Goal: Task Accomplishment & Management: Manage account settings

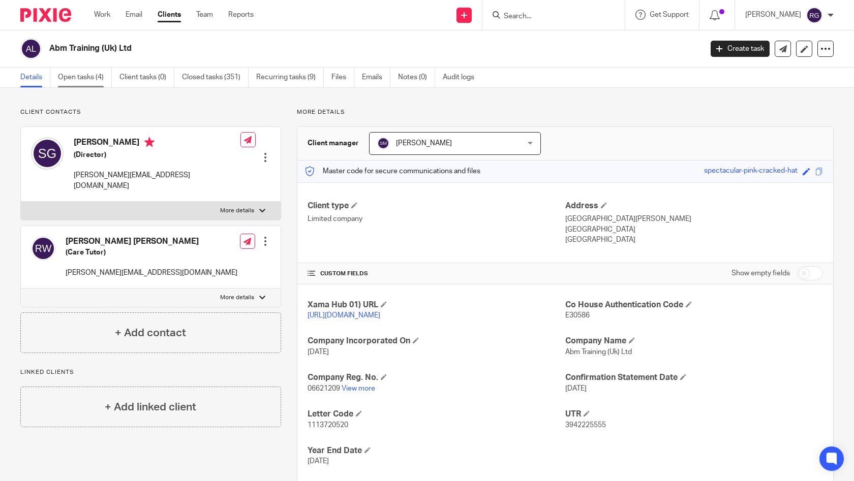
click at [79, 74] on link "Open tasks (4)" at bounding box center [85, 78] width 54 height 20
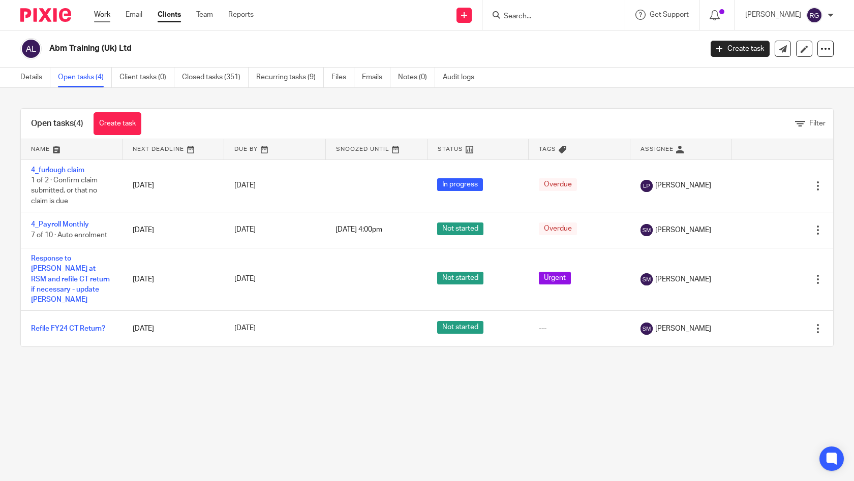
click at [101, 14] on link "Work" at bounding box center [102, 15] width 16 height 10
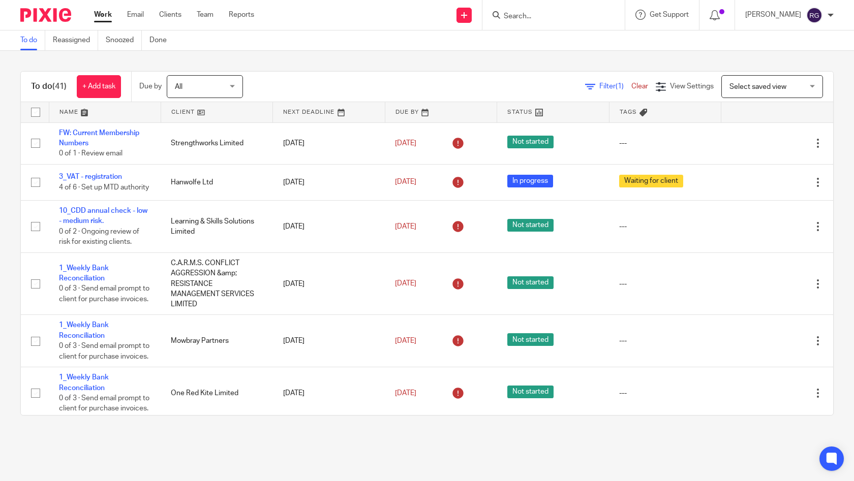
click at [526, 18] on input "Search" at bounding box center [549, 16] width 92 height 9
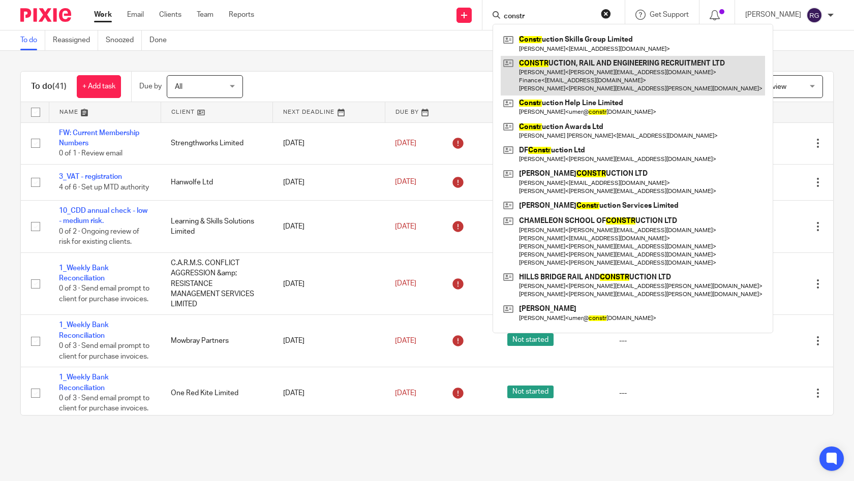
type input "constr"
click at [607, 75] on link at bounding box center [633, 76] width 264 height 40
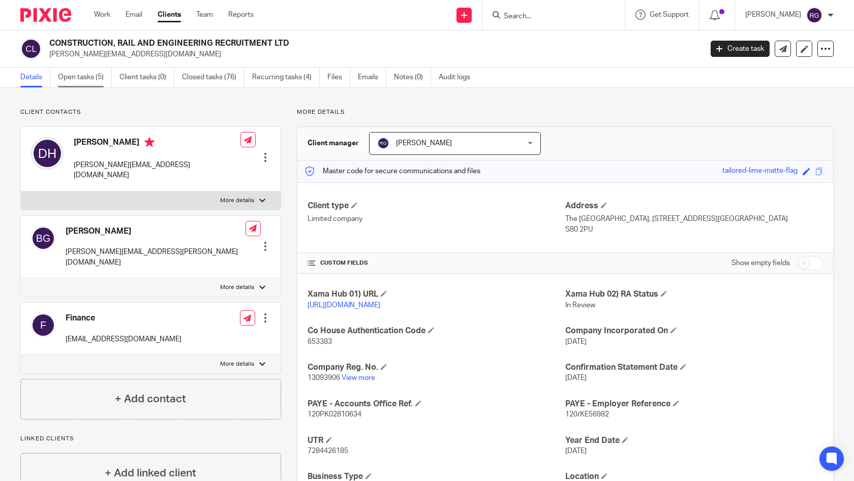
click at [75, 75] on link "Open tasks (5)" at bounding box center [85, 78] width 54 height 20
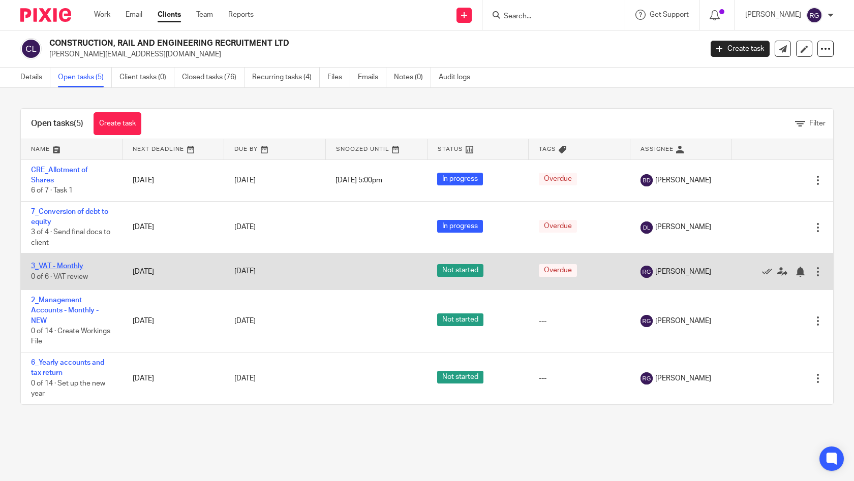
click at [70, 266] on link "3_VAT - Monthly" at bounding box center [57, 266] width 52 height 7
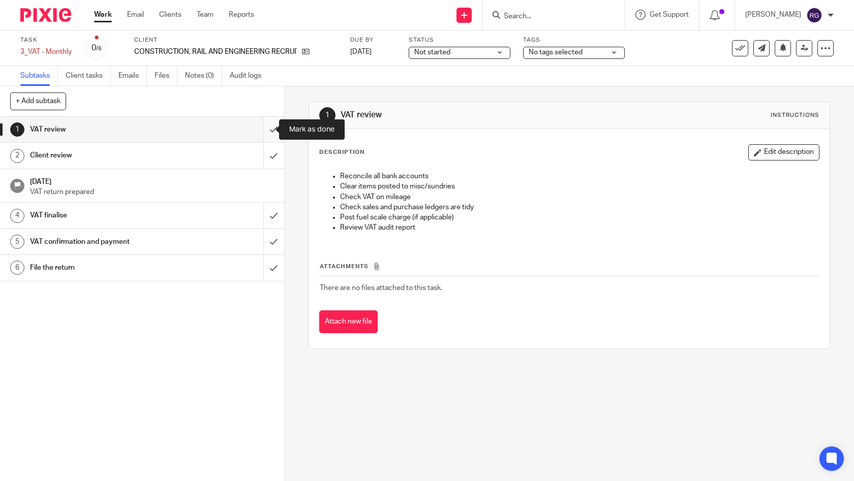
click at [264, 130] on input "submit" at bounding box center [142, 129] width 284 height 25
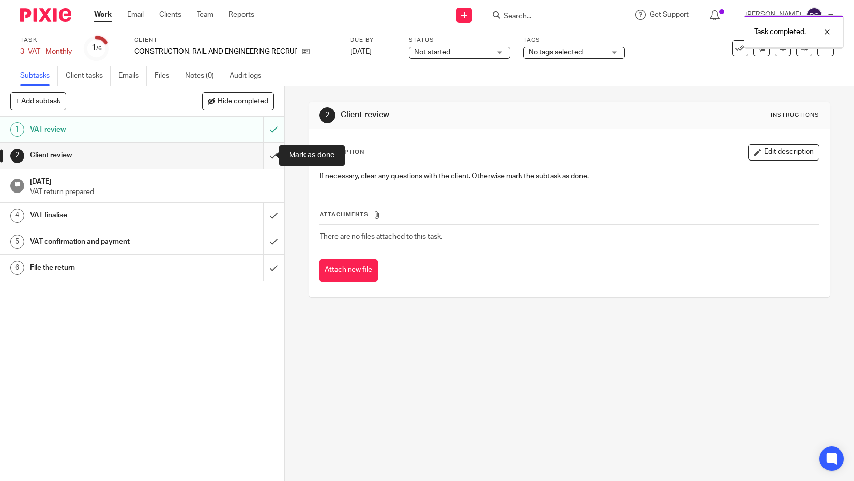
click at [264, 156] on input "submit" at bounding box center [142, 155] width 284 height 25
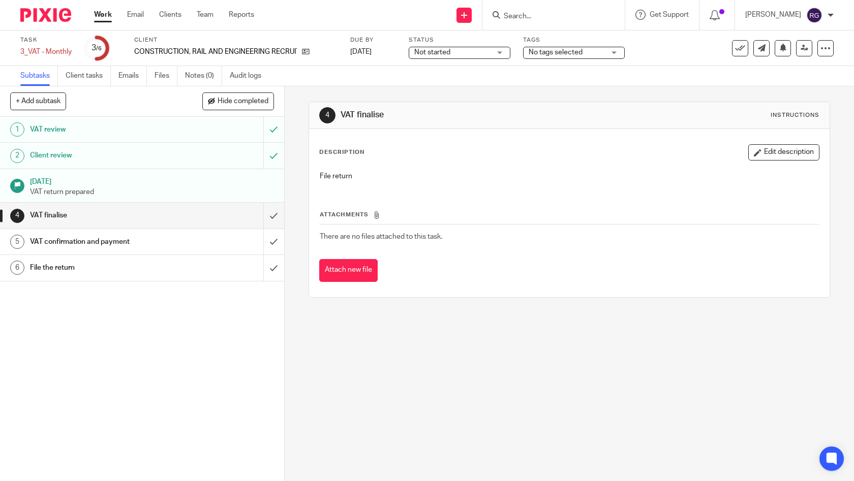
click at [64, 217] on h1 "VAT finalise" at bounding box center [104, 215] width 149 height 15
click at [158, 214] on h1 "VAT finalise" at bounding box center [104, 215] width 149 height 15
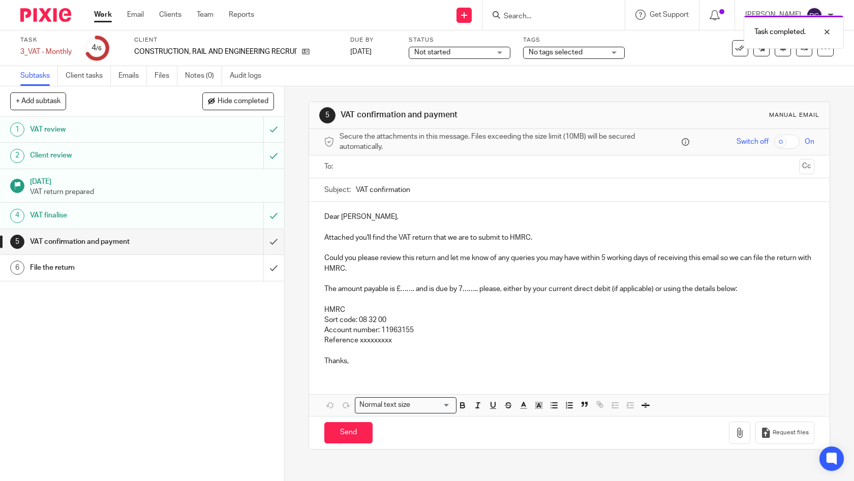
click at [118, 242] on h1 "VAT confirmation and payment" at bounding box center [104, 241] width 149 height 15
click at [436, 165] on input "text" at bounding box center [569, 167] width 452 height 12
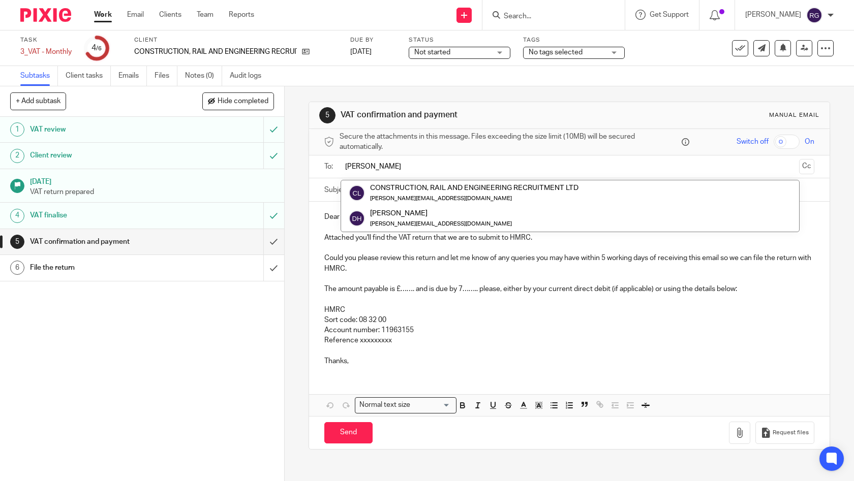
type input "[PERSON_NAME]"
drag, startPoint x: 0, startPoint y: 0, endPoint x: 418, endPoint y: 219, distance: 471.6
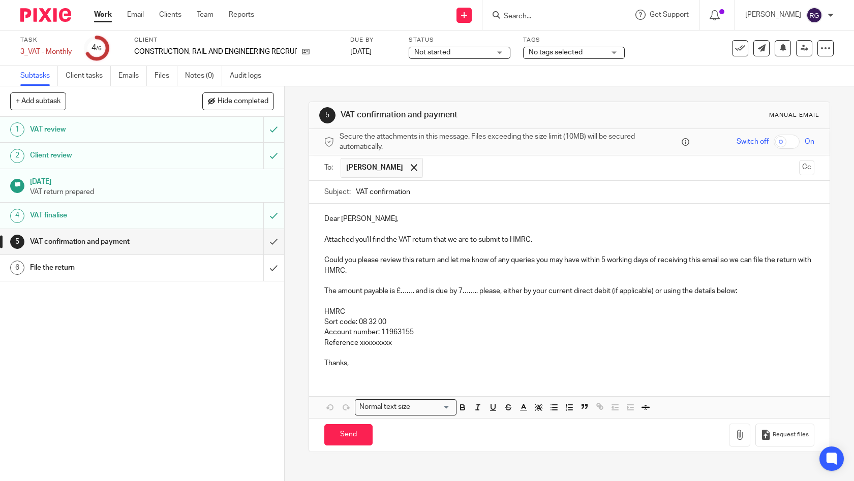
click at [437, 171] on input "text" at bounding box center [611, 168] width 367 height 20
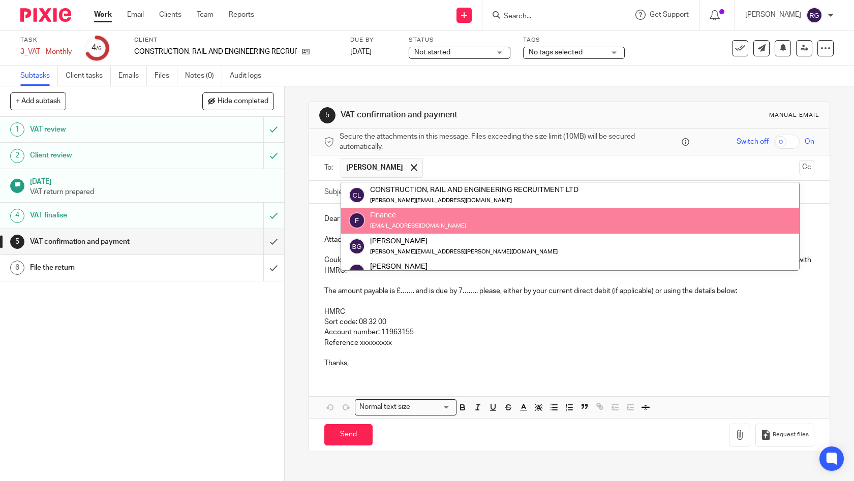
click at [411, 166] on span at bounding box center [414, 167] width 7 height 7
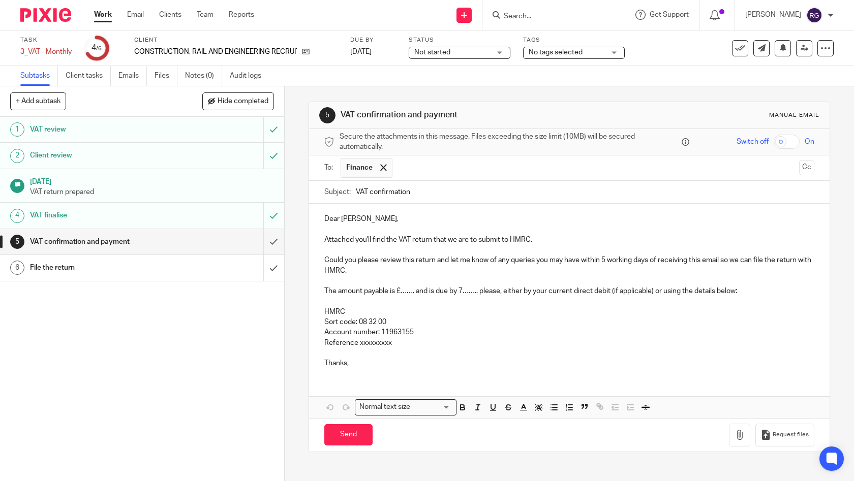
click at [380, 169] on span at bounding box center [383, 167] width 7 height 7
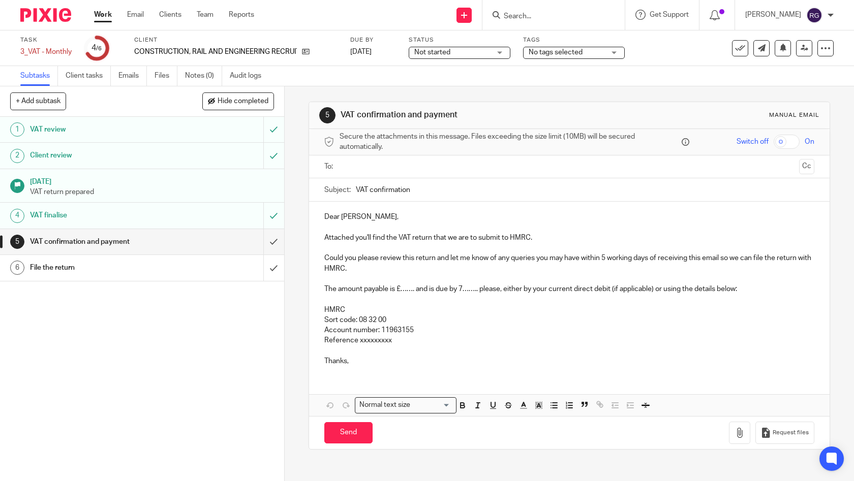
click at [399, 166] on input "text" at bounding box center [569, 167] width 452 height 12
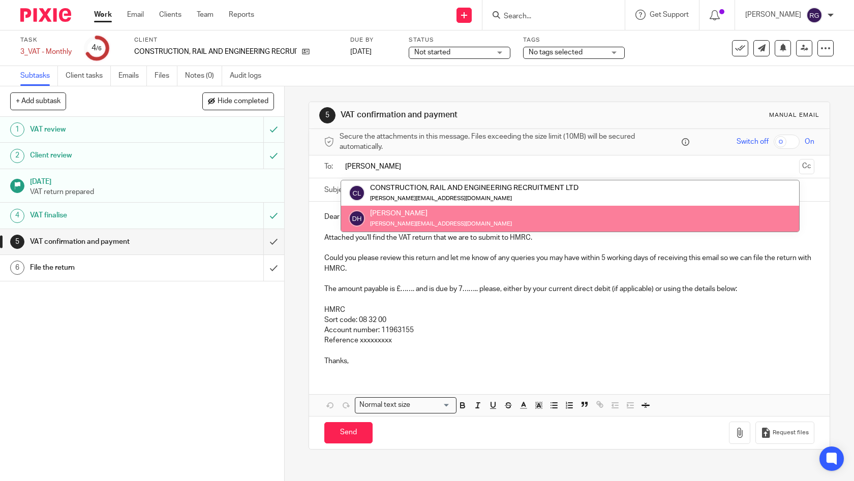
type input "David"
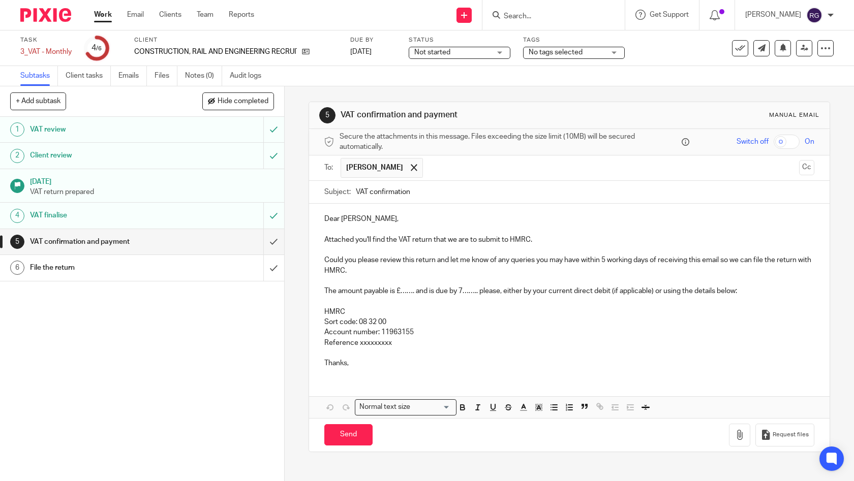
click at [448, 168] on input "text" at bounding box center [611, 168] width 367 height 20
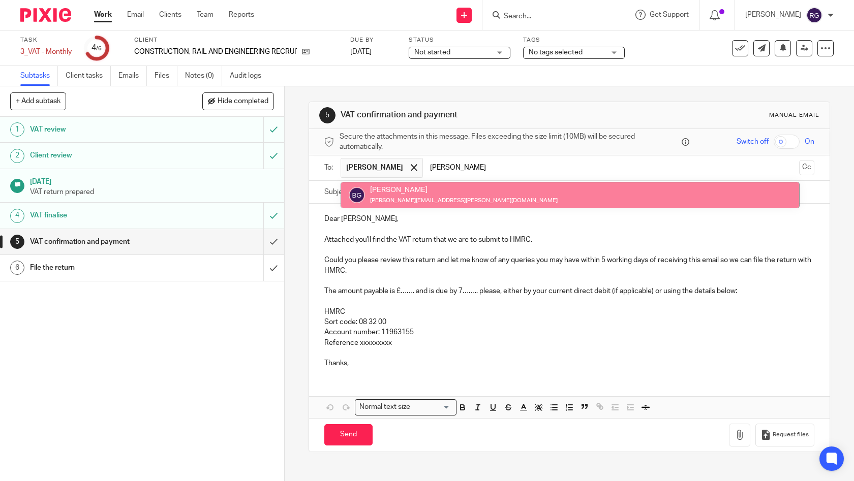
type input "Brian"
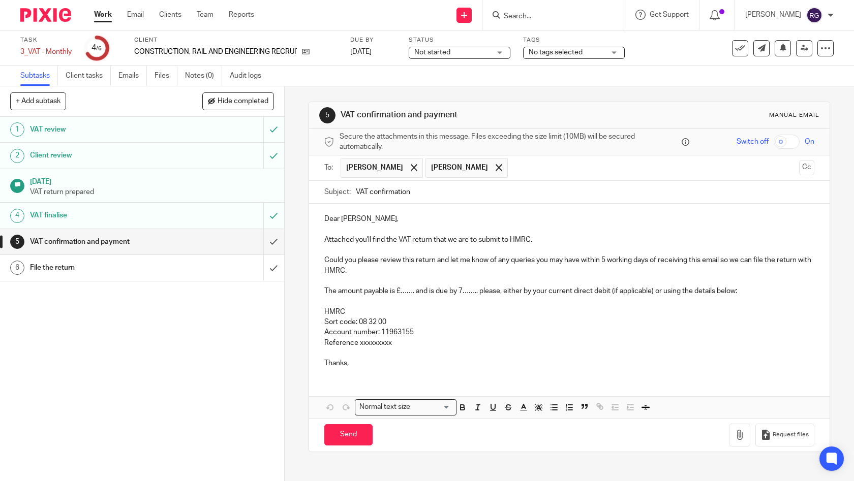
drag, startPoint x: 439, startPoint y: 185, endPoint x: 403, endPoint y: 197, distance: 37.8
click at [441, 195] on input "VAT confirmation" at bounding box center [585, 192] width 459 height 23
drag, startPoint x: 424, startPoint y: 194, endPoint x: 367, endPoint y: 191, distance: 57.5
click at [367, 191] on input "VAT confirmation" at bounding box center [585, 192] width 459 height 23
type input "VAT Return Aug 2025 | CRE"
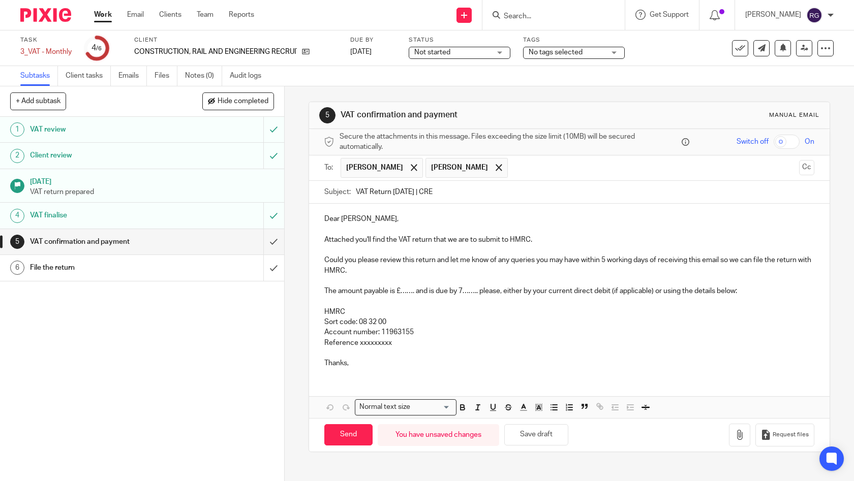
click at [406, 219] on p "Dear David," at bounding box center [569, 219] width 491 height 10
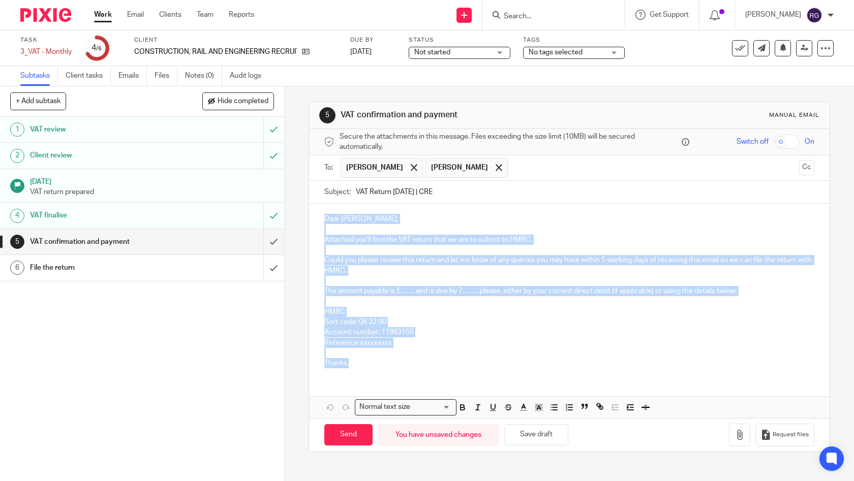
drag, startPoint x: 362, startPoint y: 360, endPoint x: 311, endPoint y: 217, distance: 152.0
click at [311, 217] on div "Dear David, Attached you'll find the VAT return that we are to submit to HMRC. …" at bounding box center [569, 290] width 521 height 172
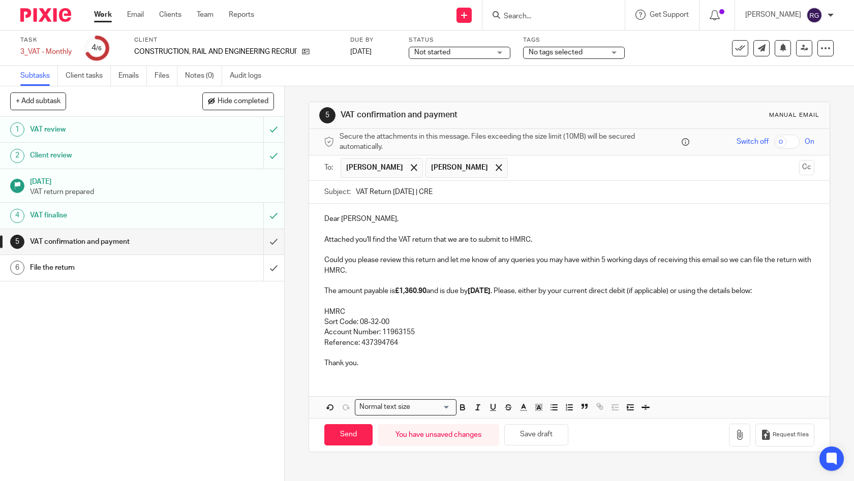
click at [485, 271] on p "Could you please review this return and let me know of any queries you may have…" at bounding box center [569, 265] width 491 height 21
click at [606, 268] on p "Could you please review this return and let me know of any queries you may have…" at bounding box center [569, 265] width 491 height 21
click at [427, 292] on strong "£1,360.90" at bounding box center [411, 291] width 32 height 7
click at [484, 291] on strong "7 Sep" at bounding box center [473, 291] width 23 height 7
click at [371, 359] on p "Thank you." at bounding box center [569, 363] width 491 height 10
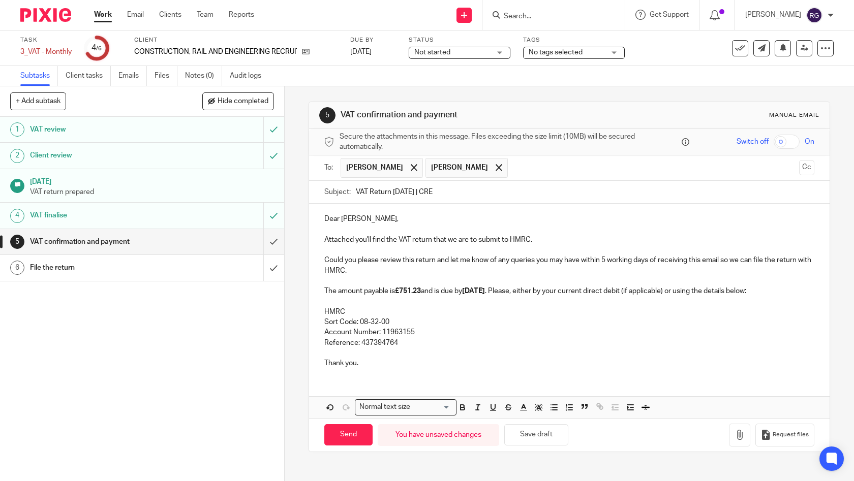
click at [346, 375] on div "Dear David, Attached you'll find the VAT return that we are to submit to HMRC. …" at bounding box center [569, 311] width 521 height 214
click at [735, 434] on icon "button" at bounding box center [740, 435] width 10 height 10
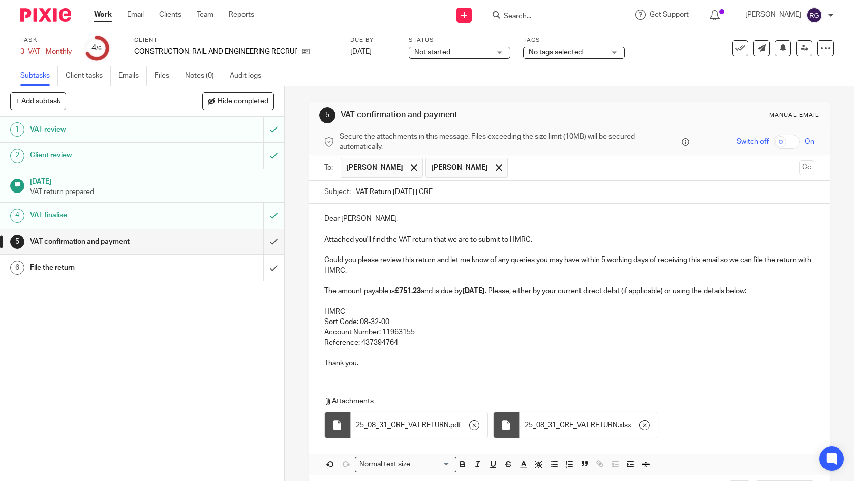
scroll to position [40, 0]
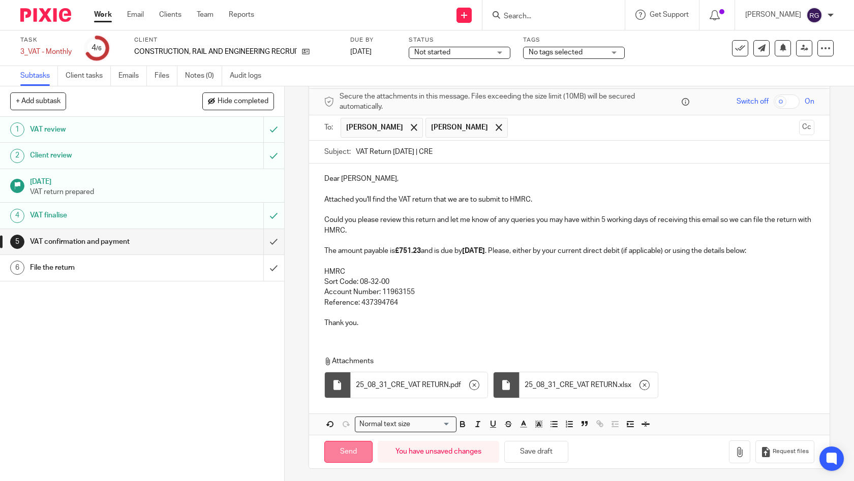
click at [346, 450] on input "Send" at bounding box center [348, 452] width 48 height 22
type input "Sent"
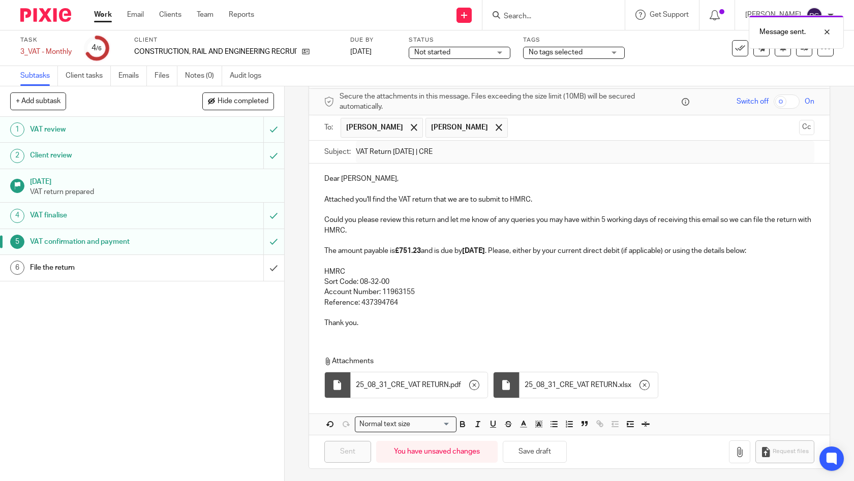
click at [471, 54] on span "Not started" at bounding box center [452, 52] width 76 height 11
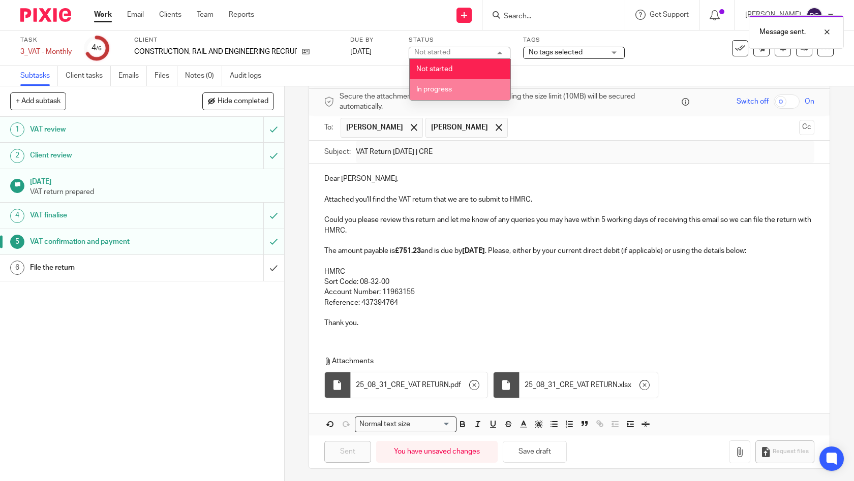
click at [465, 89] on li "In progress" at bounding box center [460, 89] width 101 height 21
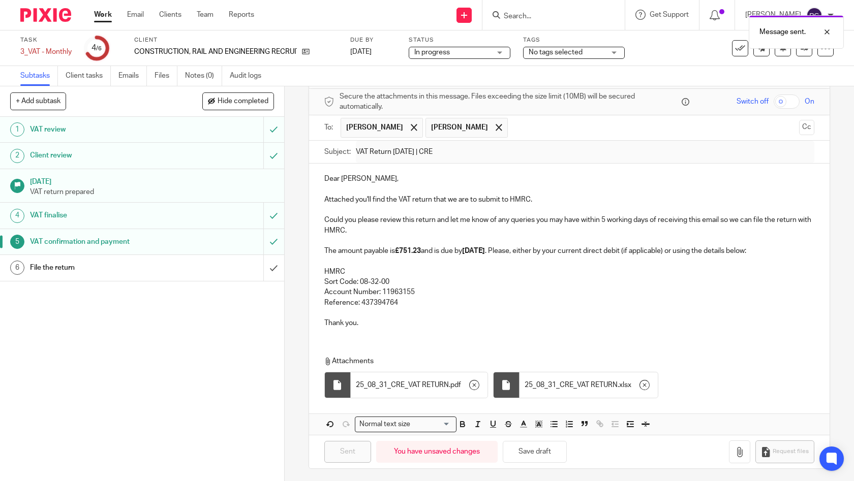
drag, startPoint x: 588, startPoint y: 40, endPoint x: 586, endPoint y: 51, distance: 11.4
click at [588, 40] on div "Message sent." at bounding box center [635, 29] width 417 height 39
click at [586, 51] on span "No tags selected" at bounding box center [567, 52] width 76 height 11
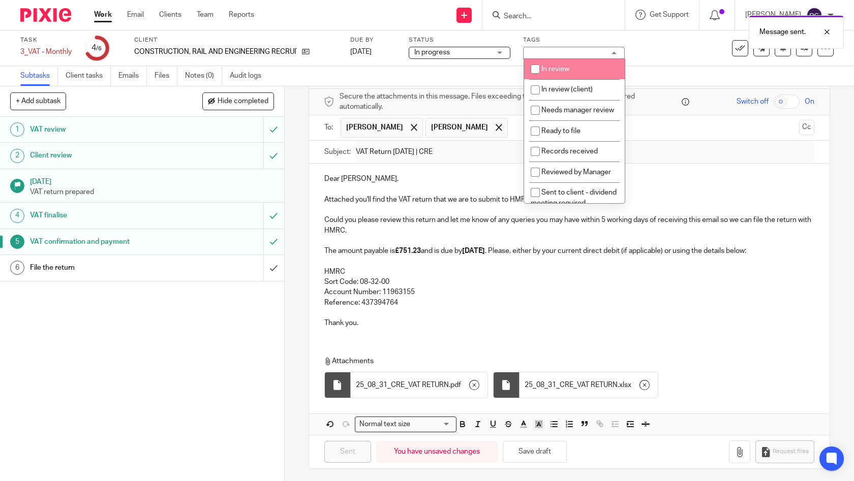
click at [582, 75] on li "In review" at bounding box center [574, 69] width 101 height 21
click at [581, 59] on li "In review" at bounding box center [574, 69] width 101 height 21
checkbox input "false"
click at [580, 85] on li "In review (client)" at bounding box center [574, 89] width 101 height 21
checkbox input "true"
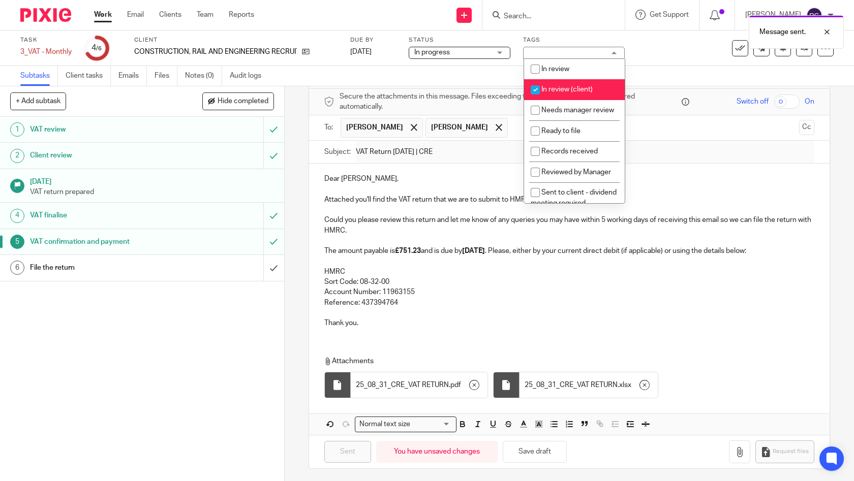
click at [658, 72] on div "Subtasks Client tasks Emails Files Notes (0) Audit logs" at bounding box center [427, 76] width 854 height 20
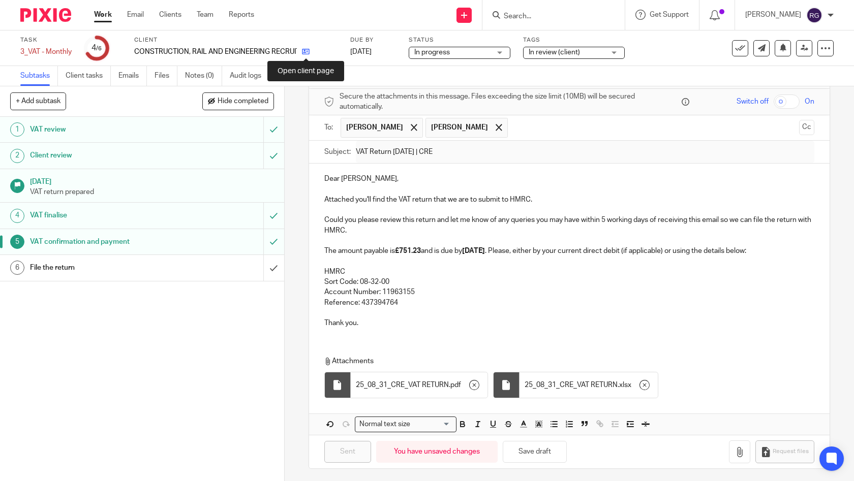
click at [305, 52] on icon at bounding box center [306, 52] width 8 height 8
